Goal: Task Accomplishment & Management: Complete application form

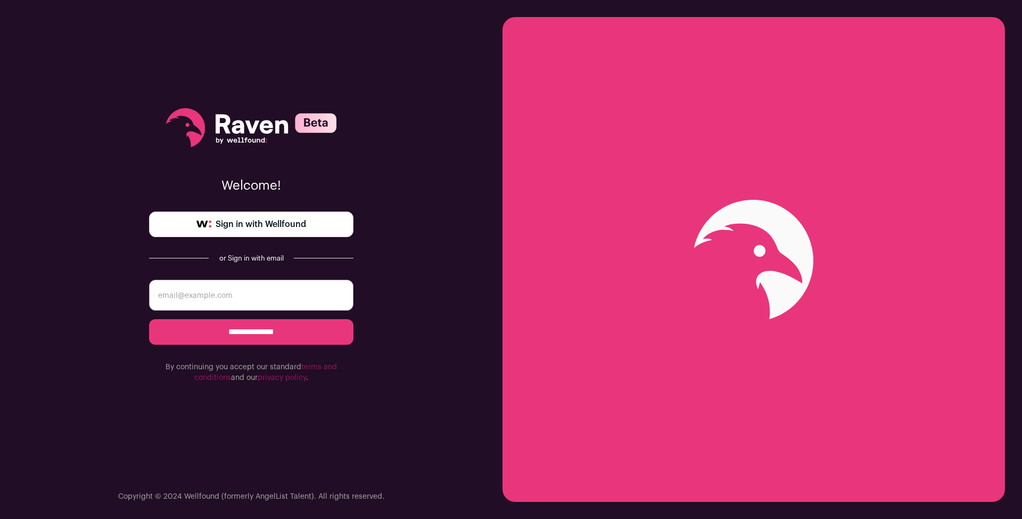
type input "fawazilupeju@gmail.com"
click at [248, 333] on input "**********" at bounding box center [251, 332] width 204 height 26
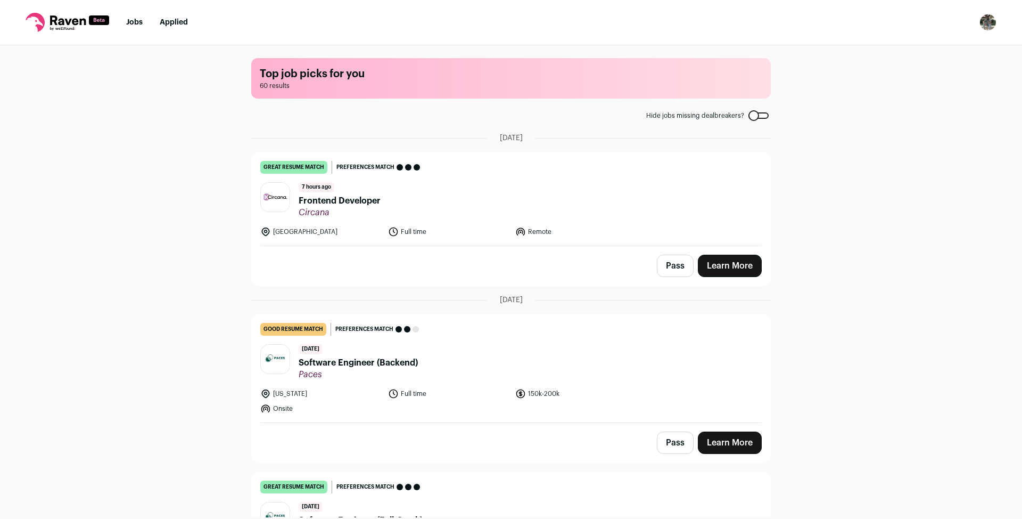
click at [449, 196] on header "7 hours ago Frontend Developer Circana" at bounding box center [511, 200] width 502 height 36
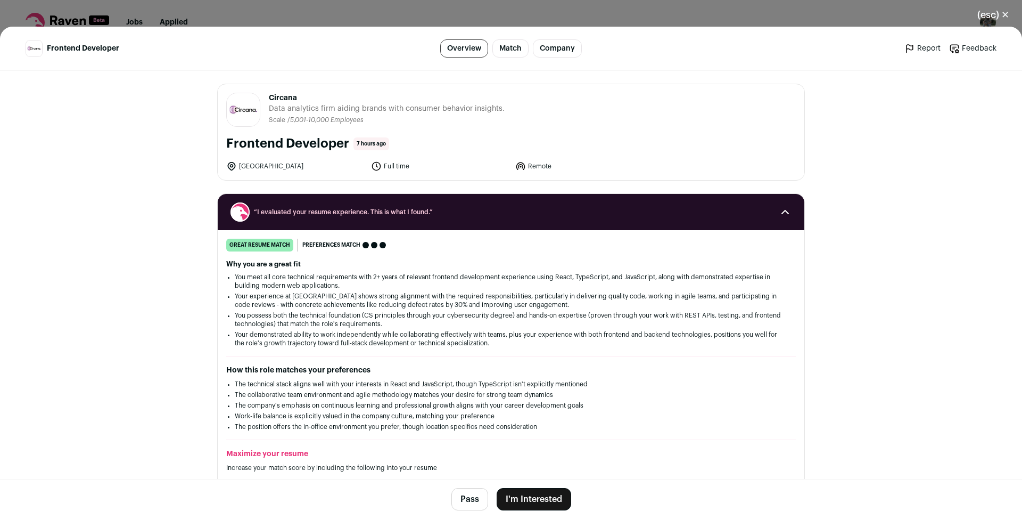
click at [531, 488] on button "I'm Interested" at bounding box center [534, 499] width 75 height 22
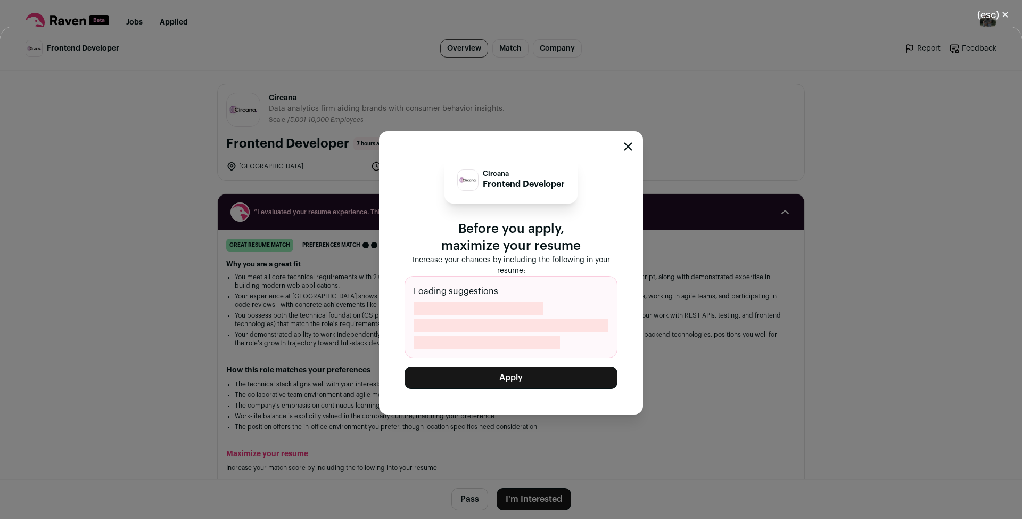
click at [527, 382] on button "Apply" at bounding box center [511, 377] width 213 height 22
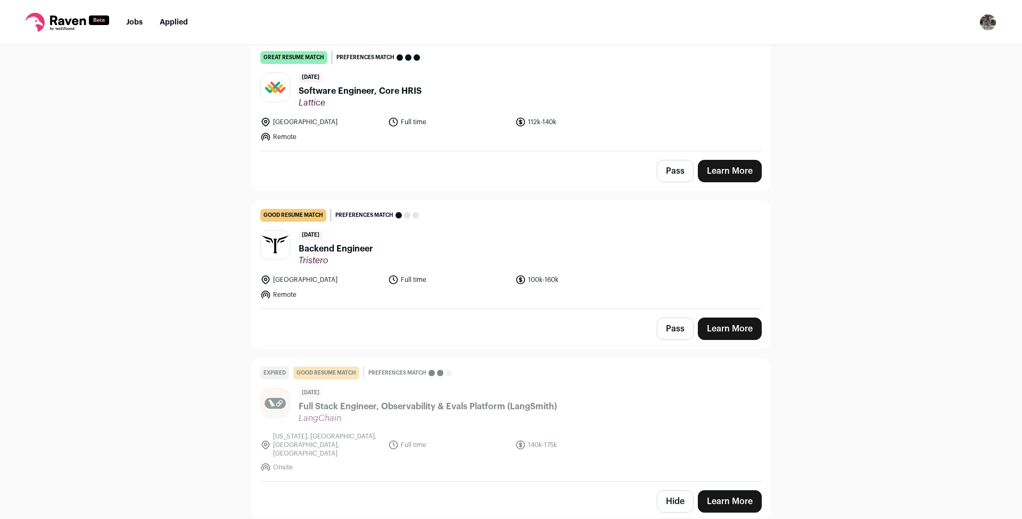
scroll to position [914, 0]
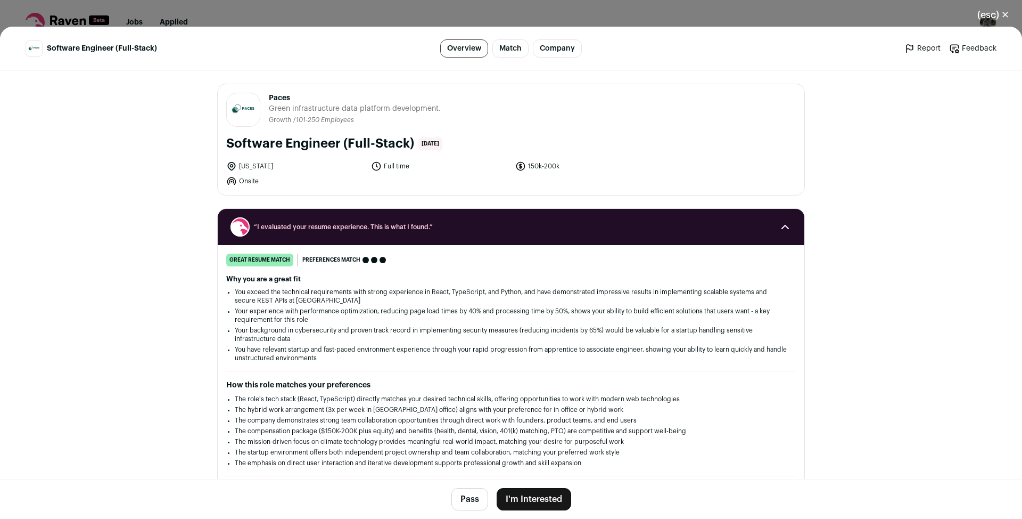
click at [535, 494] on button "I'm Interested" at bounding box center [534, 499] width 75 height 22
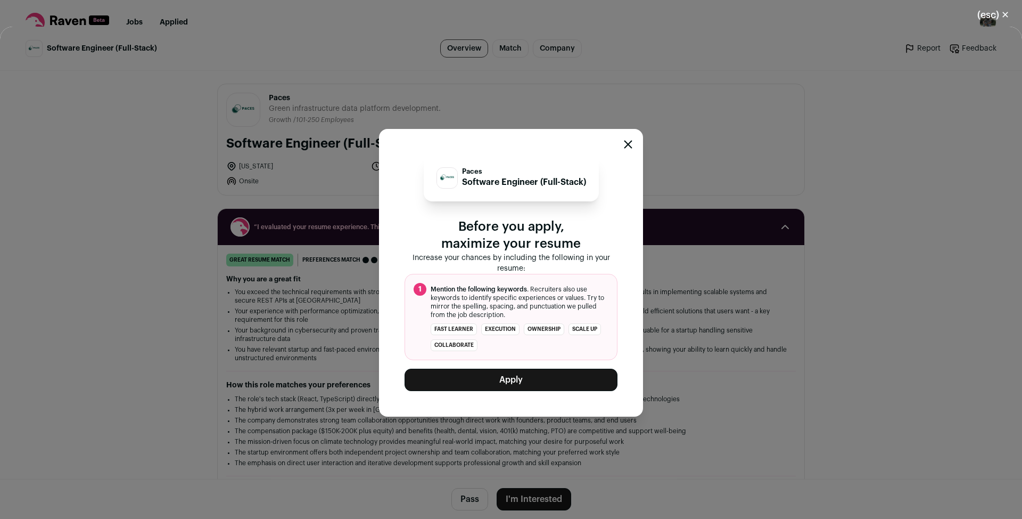
click at [535, 384] on button "Apply" at bounding box center [511, 379] width 213 height 22
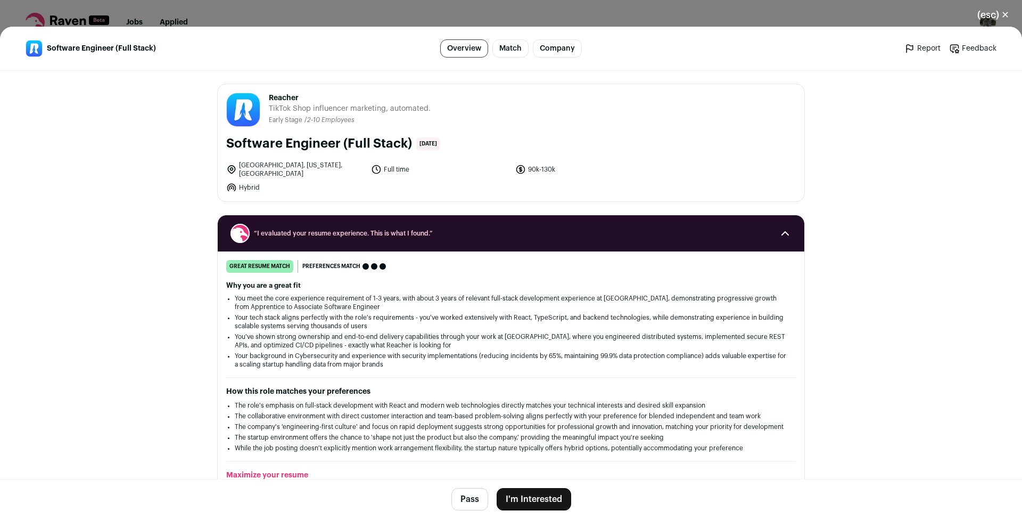
click at [524, 504] on button "I'm Interested" at bounding box center [534, 499] width 75 height 22
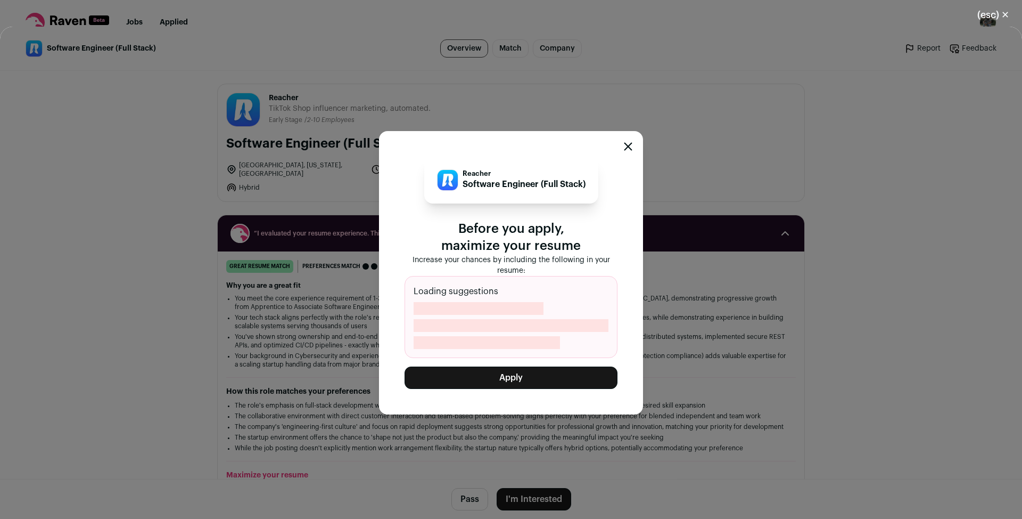
click at [545, 370] on button "Apply" at bounding box center [511, 377] width 213 height 22
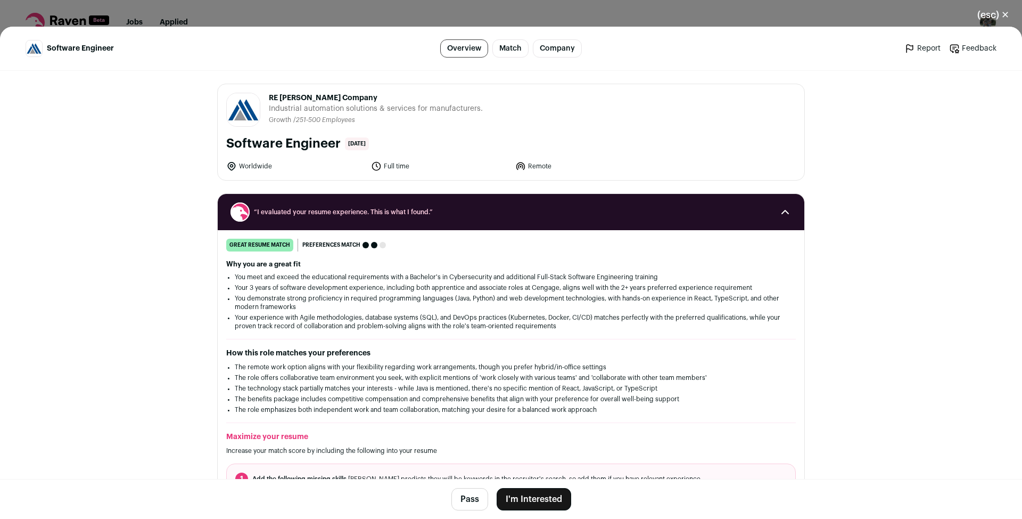
click at [535, 506] on button "I'm Interested" at bounding box center [534, 499] width 75 height 22
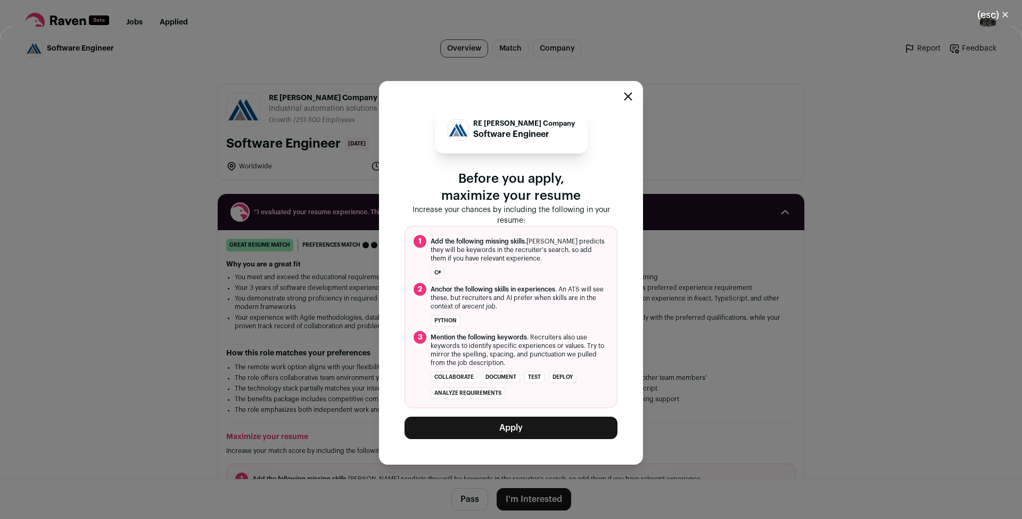
click at [560, 437] on button "Apply" at bounding box center [511, 427] width 213 height 22
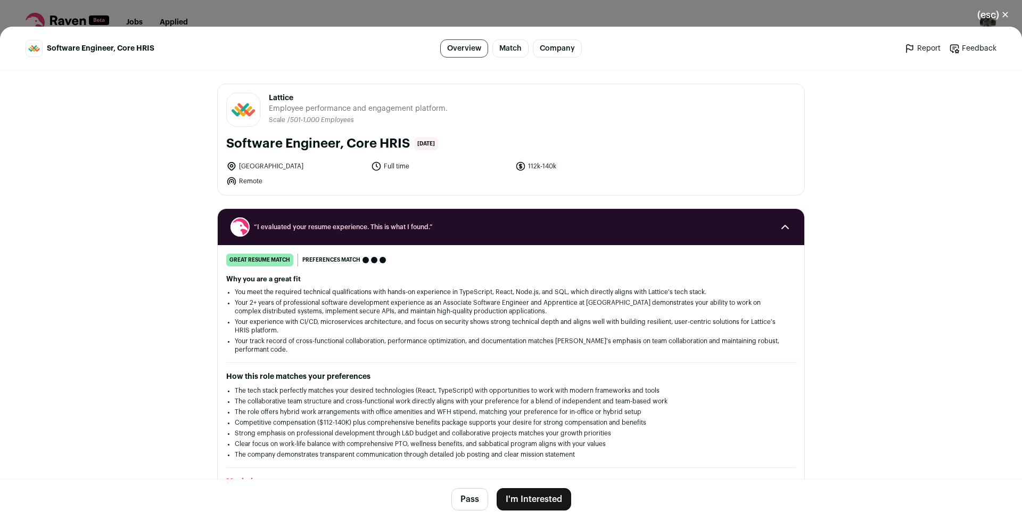
click at [537, 495] on button "I'm Interested" at bounding box center [534, 499] width 75 height 22
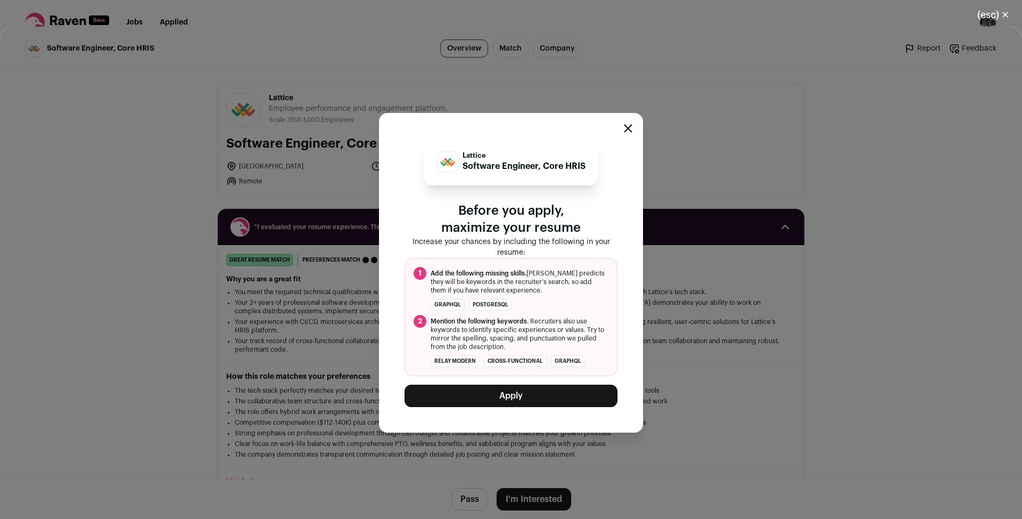
click at [510, 392] on button "Apply" at bounding box center [511, 395] width 213 height 22
